Goal: Navigation & Orientation: Find specific page/section

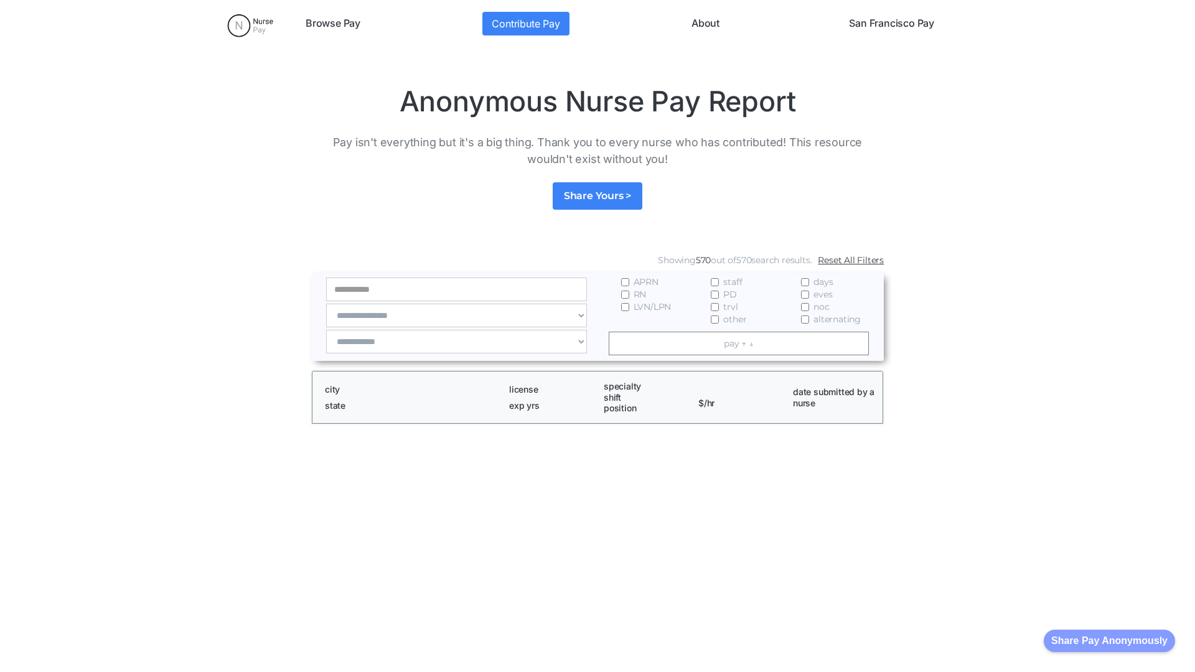
scroll to position [1576, 0]
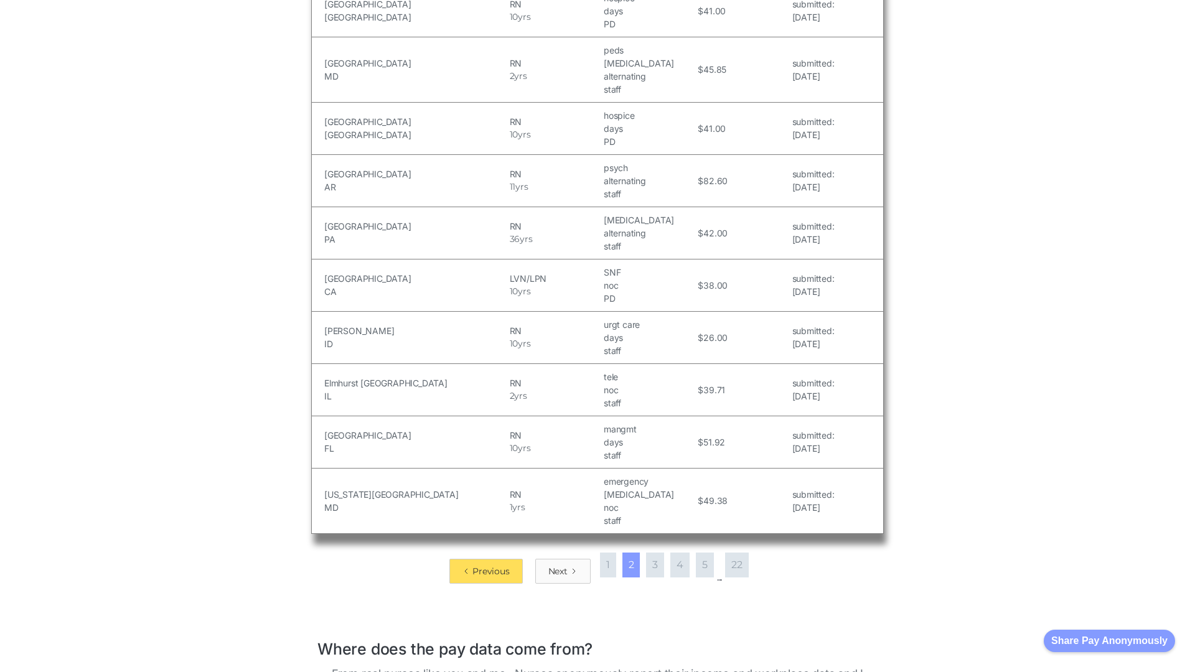
click at [560, 565] on div "Next" at bounding box center [557, 571] width 19 height 12
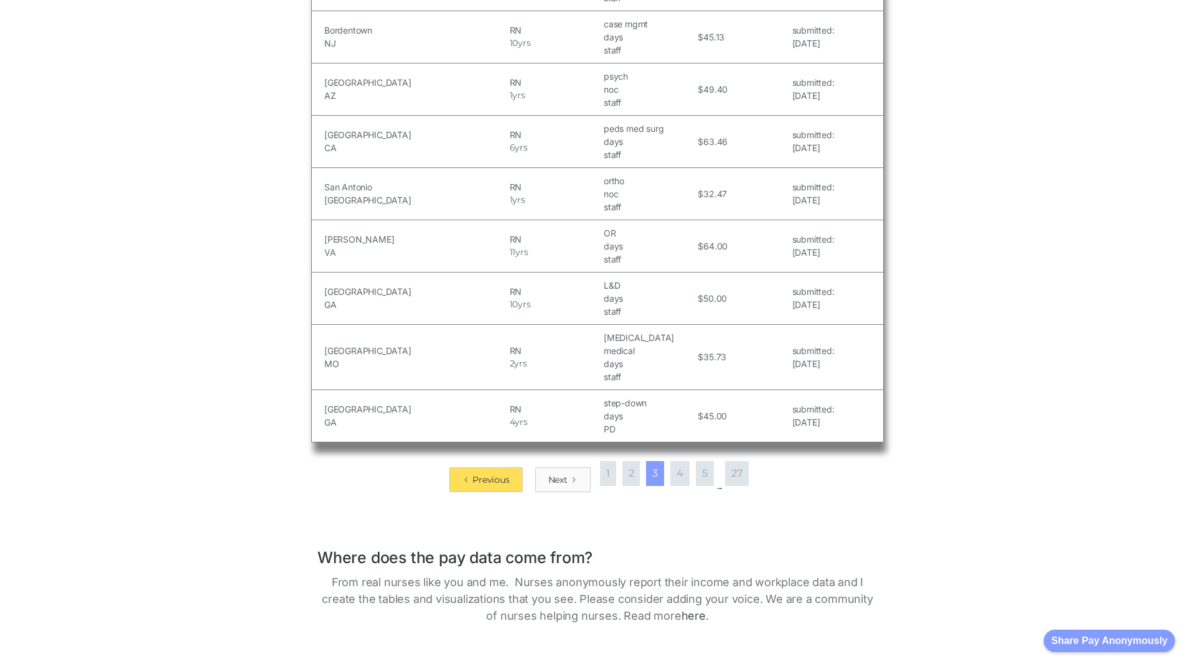
click at [560, 474] on div "Next" at bounding box center [557, 480] width 19 height 12
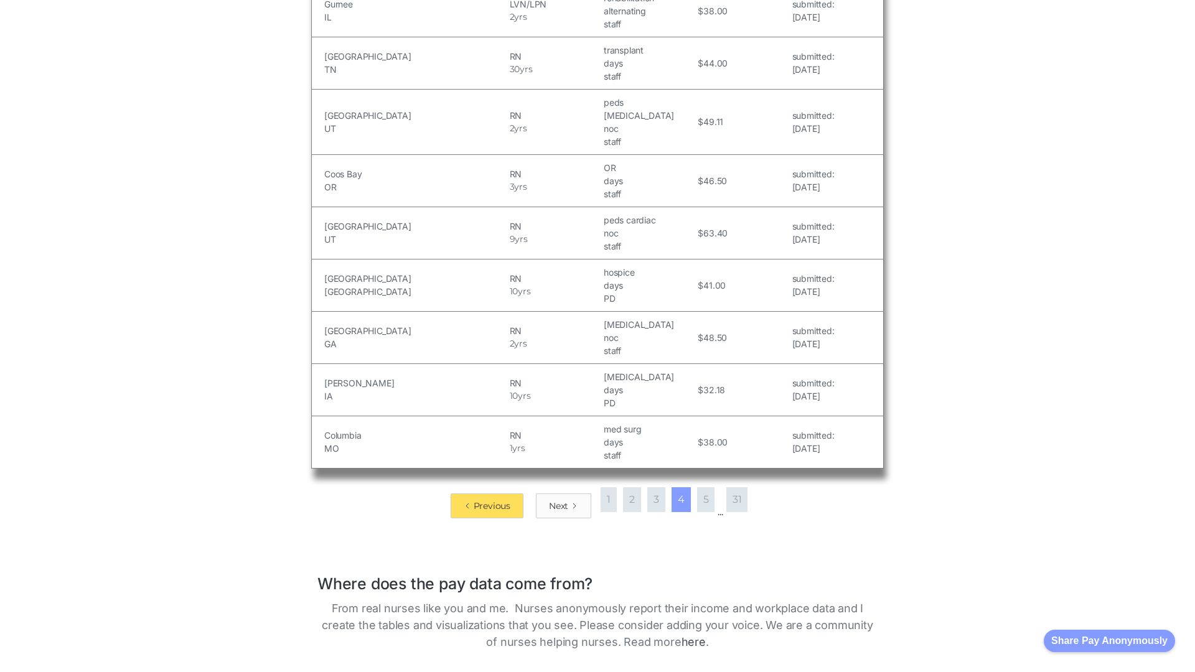
click at [560, 500] on div "Next" at bounding box center [558, 506] width 19 height 12
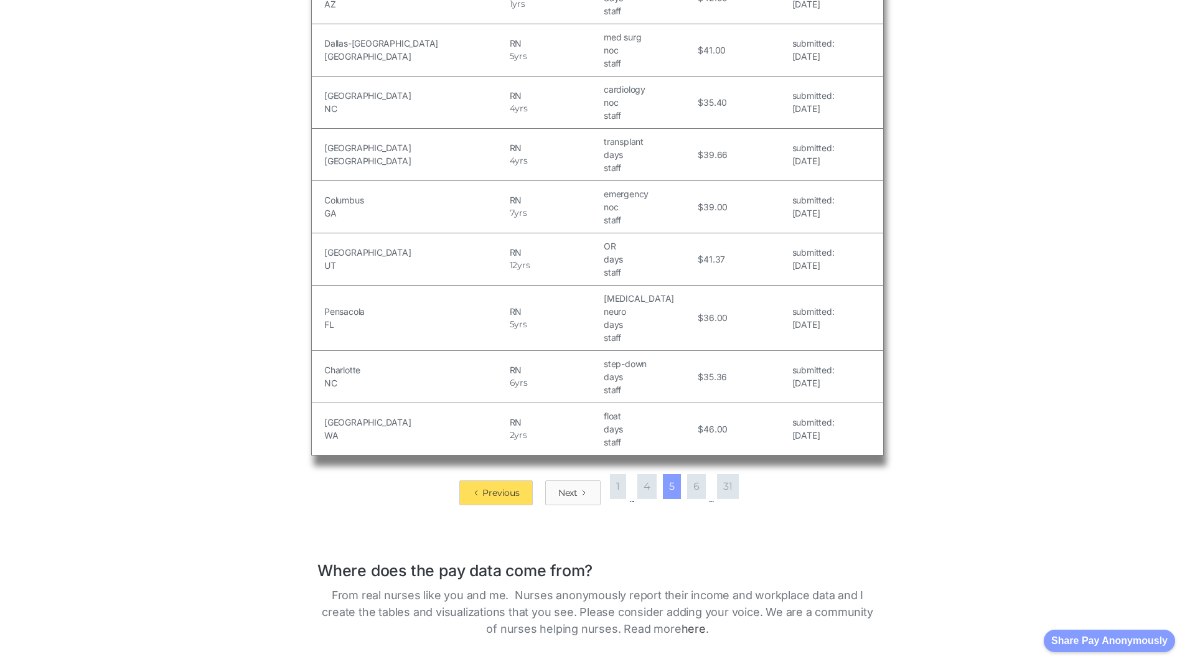
click at [568, 487] on div "Next" at bounding box center [567, 493] width 19 height 12
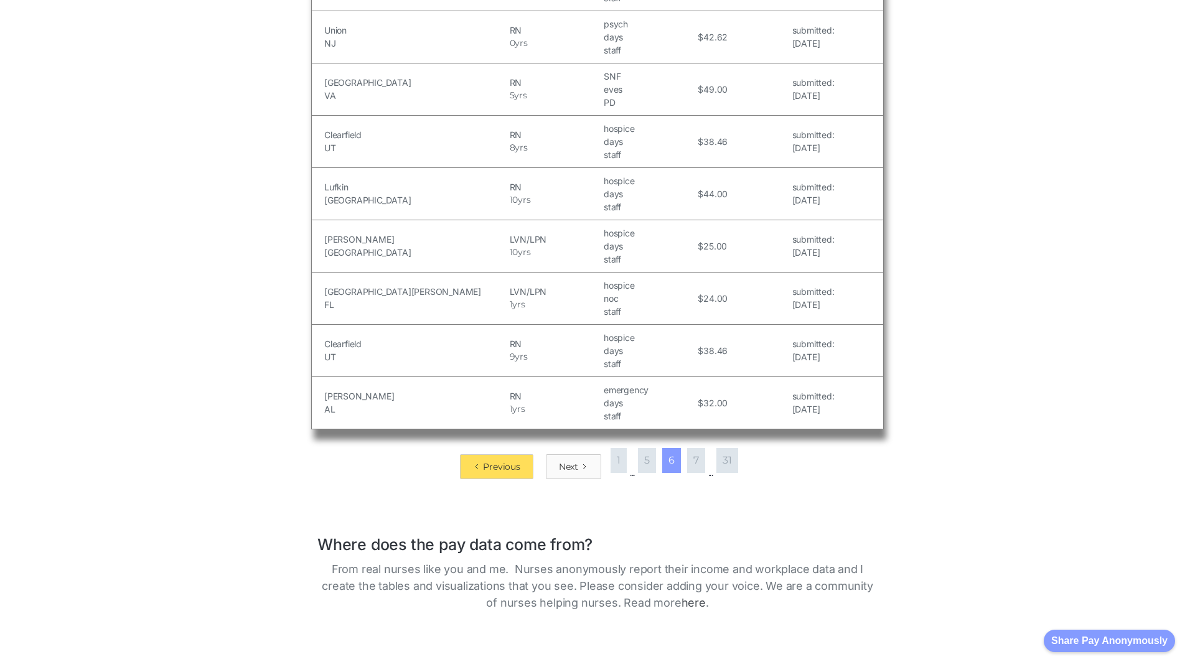
click at [568, 461] on div "Next" at bounding box center [568, 467] width 19 height 12
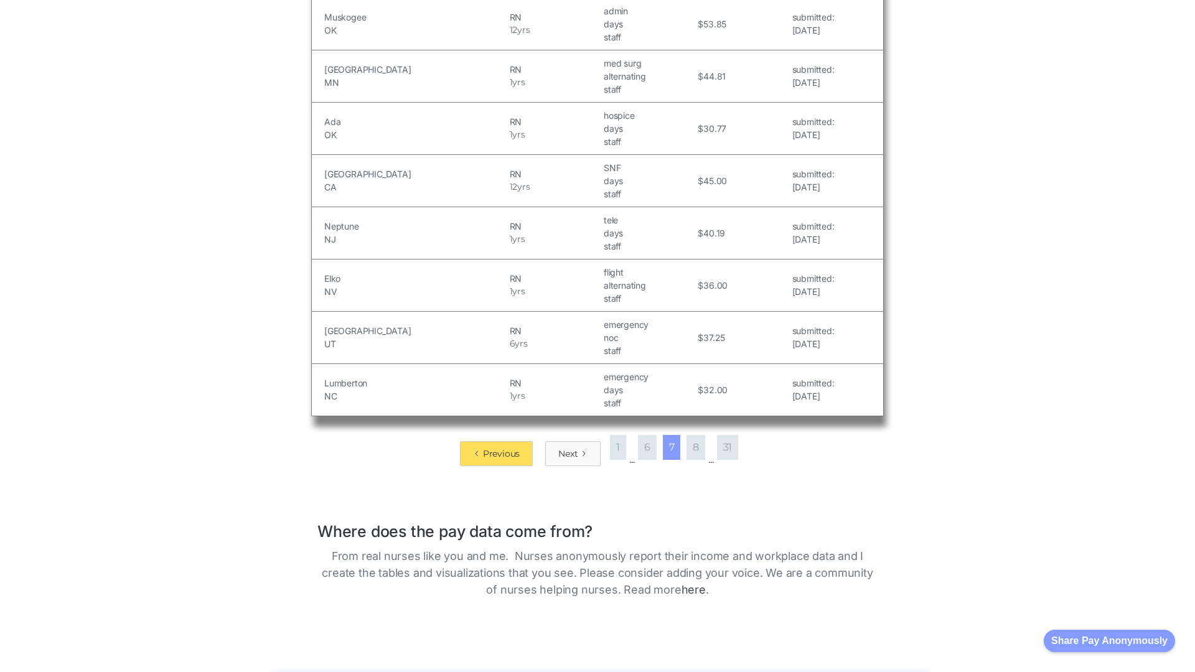
click at [568, 453] on div "Next" at bounding box center [567, 454] width 19 height 12
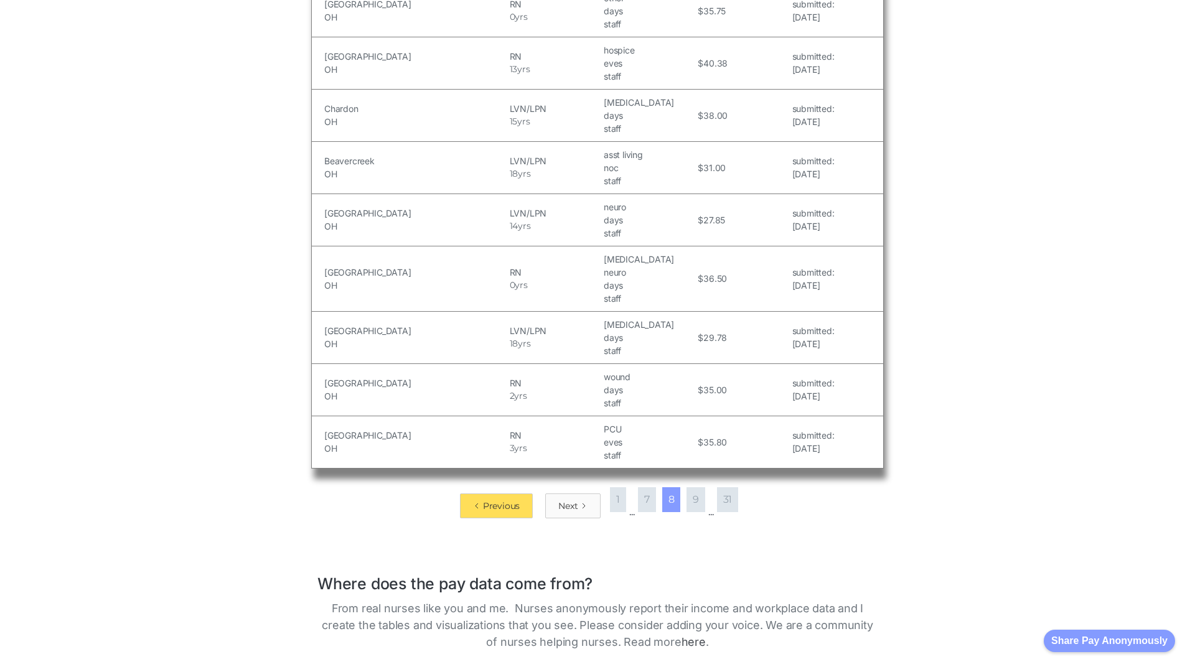
click at [568, 500] on div "Next" at bounding box center [567, 506] width 19 height 12
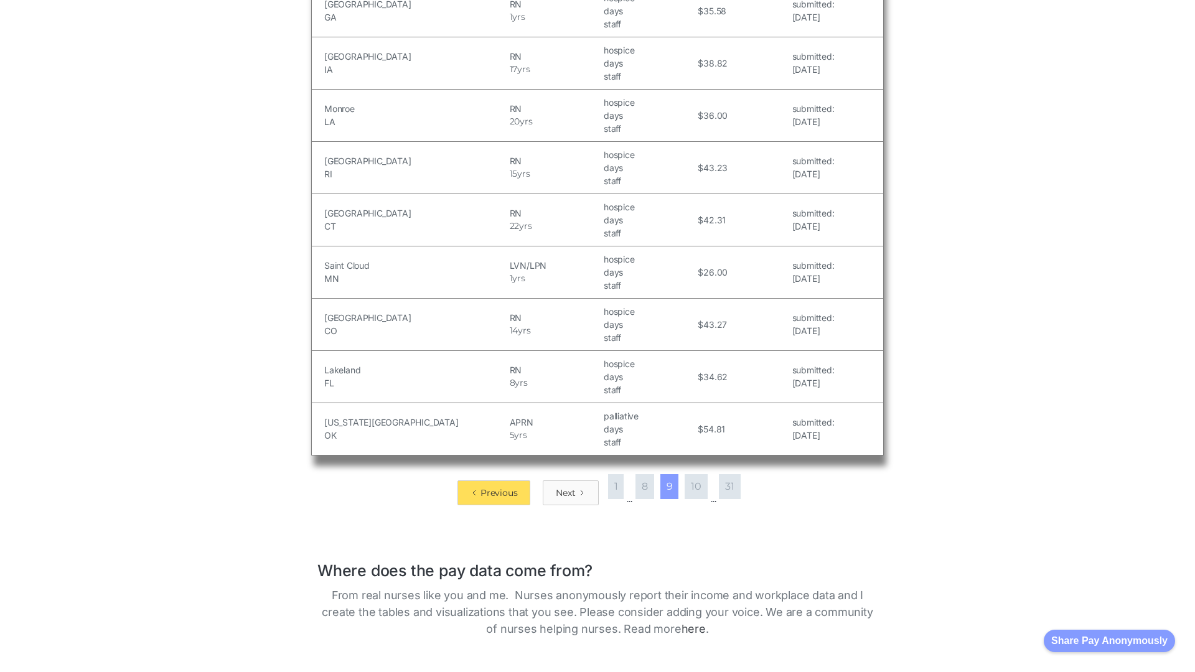
click at [565, 487] on div "Next" at bounding box center [565, 493] width 19 height 12
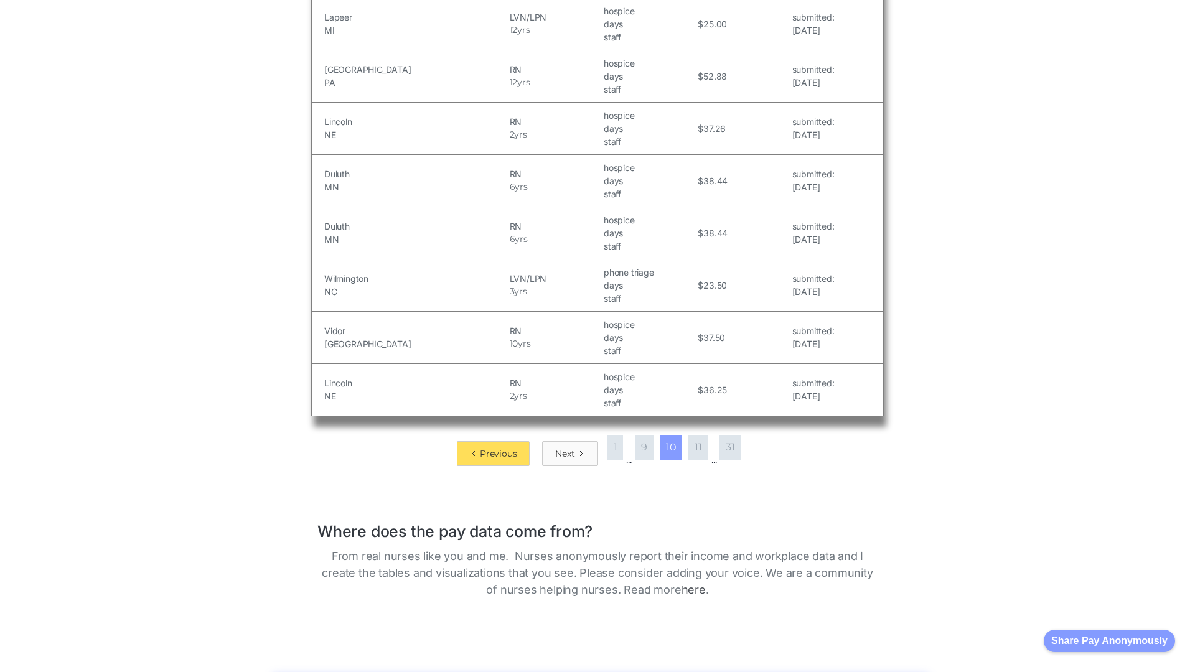
click at [563, 453] on div "Next" at bounding box center [564, 454] width 19 height 12
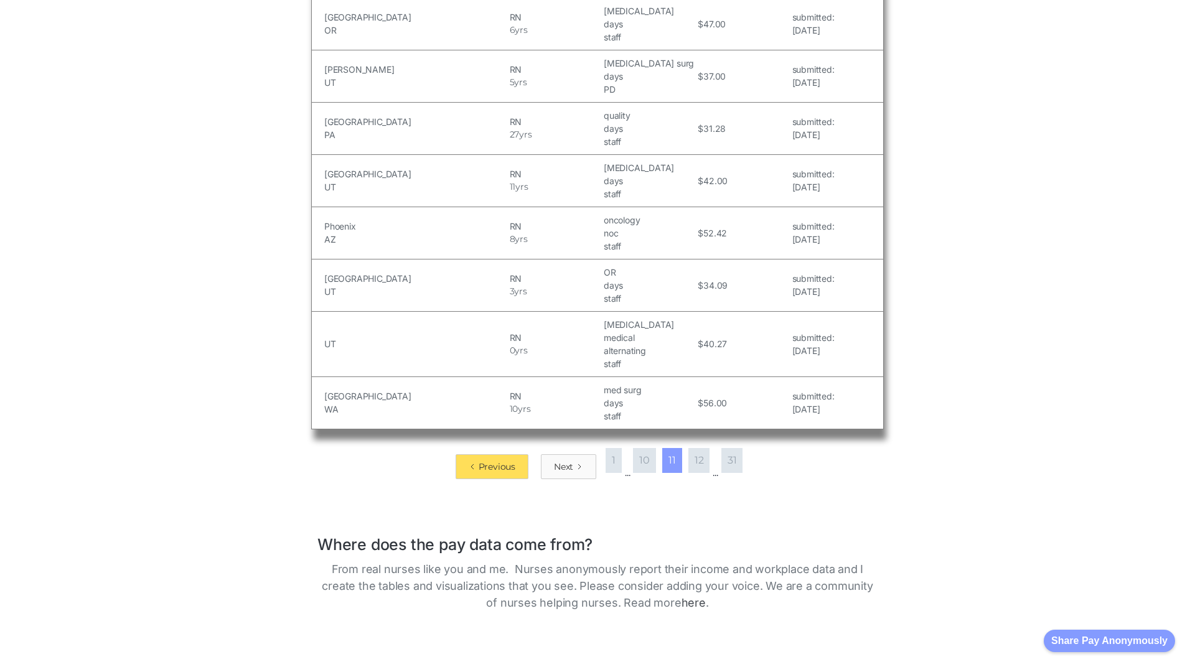
click at [560, 461] on div "Next" at bounding box center [563, 467] width 19 height 12
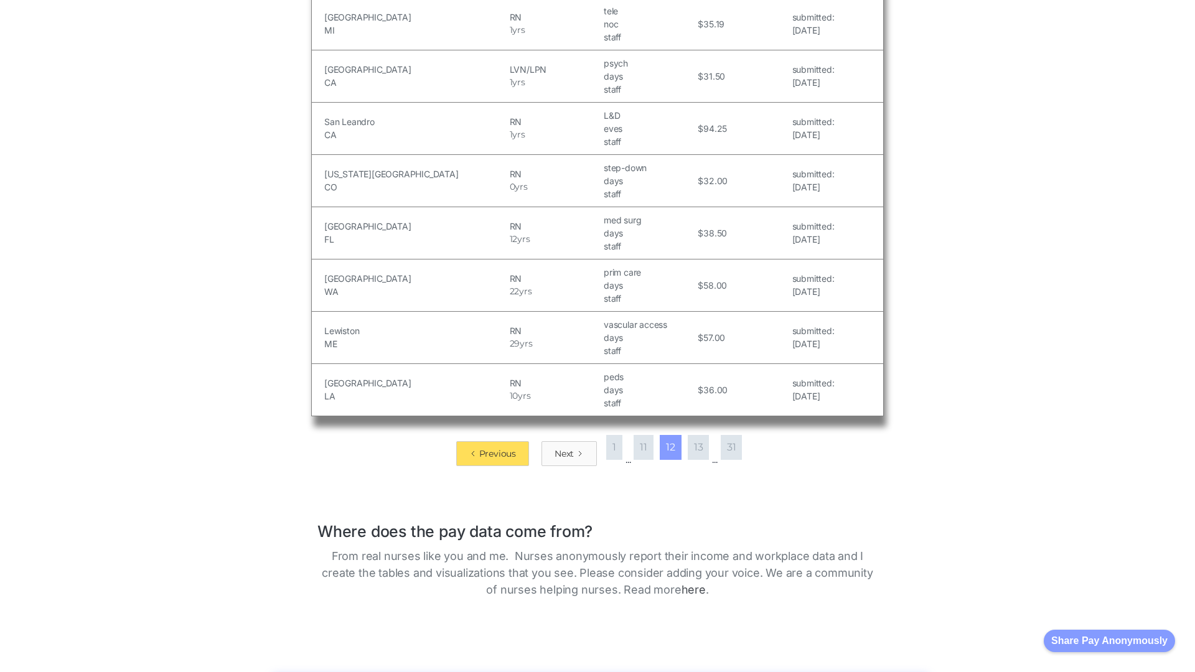
click at [560, 453] on div "Next" at bounding box center [564, 454] width 19 height 12
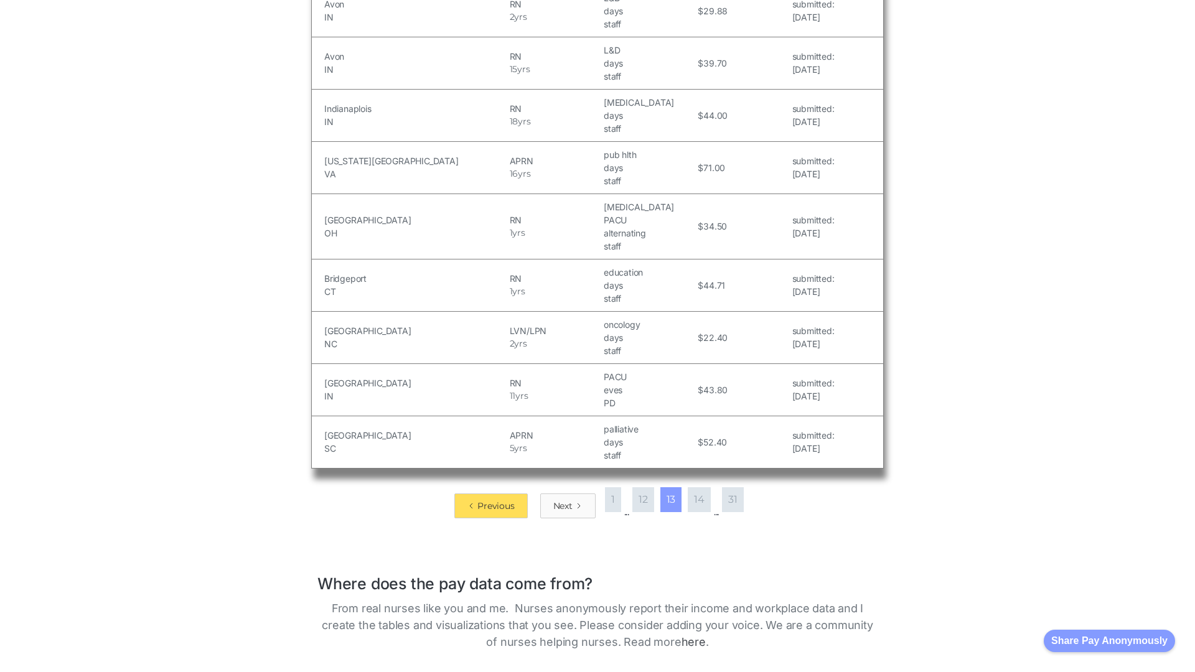
scroll to position [2032, 0]
